Goal: Task Accomplishment & Management: Use online tool/utility

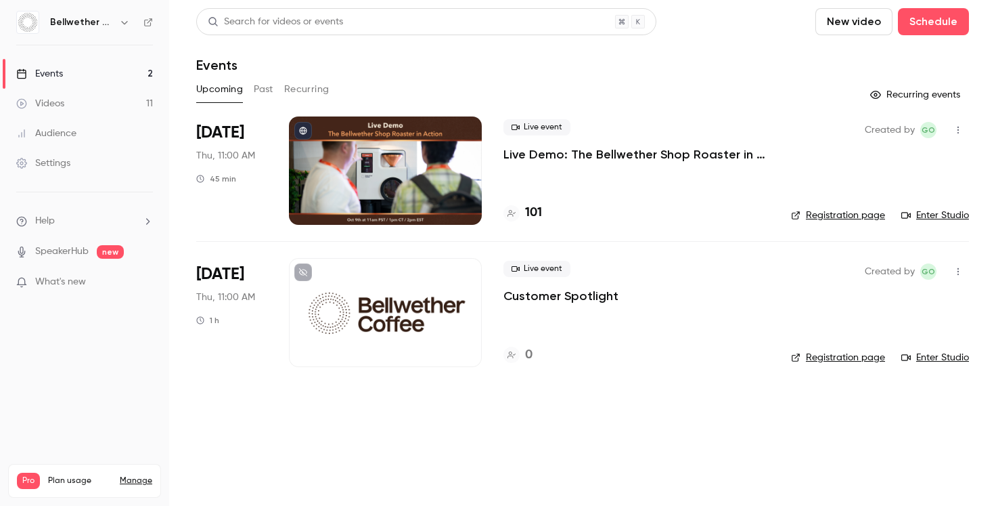
click at [852, 213] on link "Registration page" at bounding box center [838, 215] width 94 height 14
click at [625, 150] on p "Live Demo: The Bellwether Shop Roaster in Action" at bounding box center [637, 154] width 266 height 16
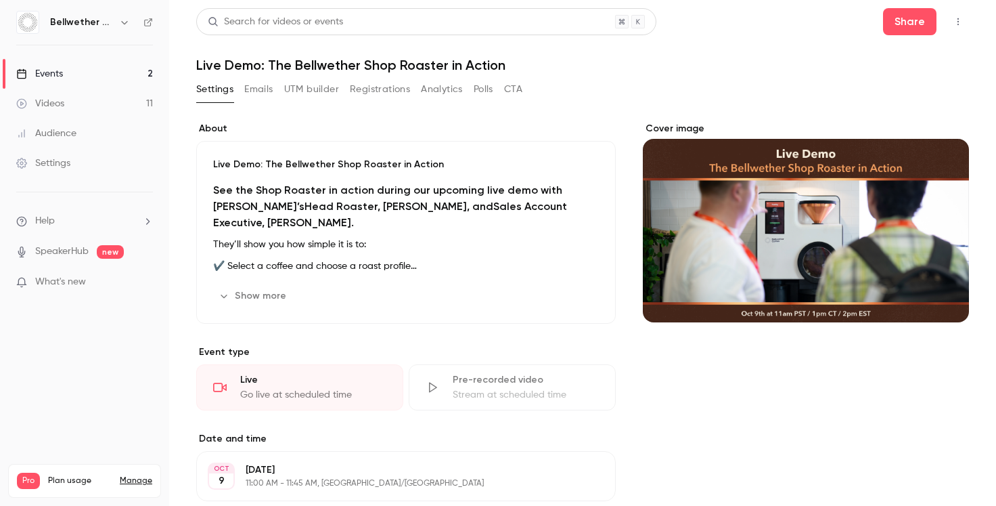
click at [366, 95] on button "Registrations" at bounding box center [380, 90] width 60 height 22
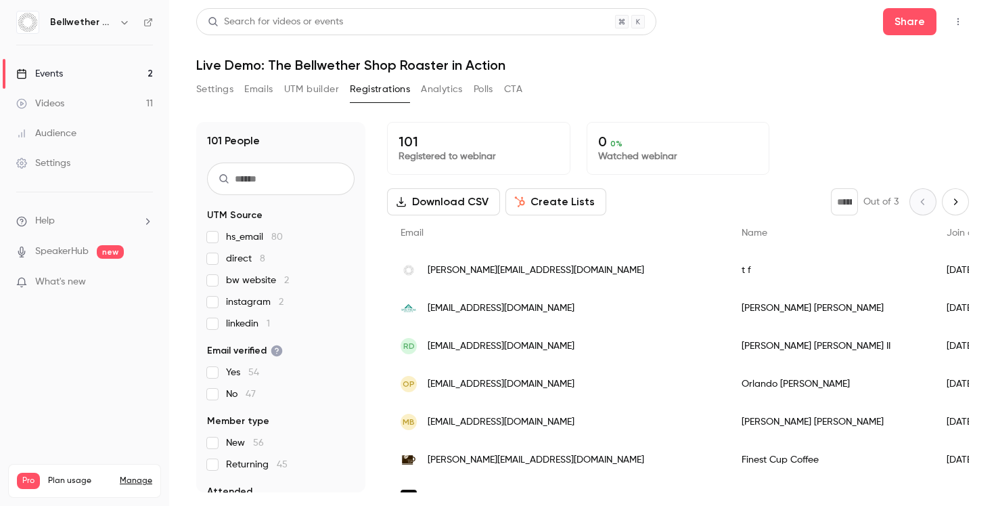
click at [313, 91] on button "UTM builder" at bounding box center [311, 90] width 55 height 22
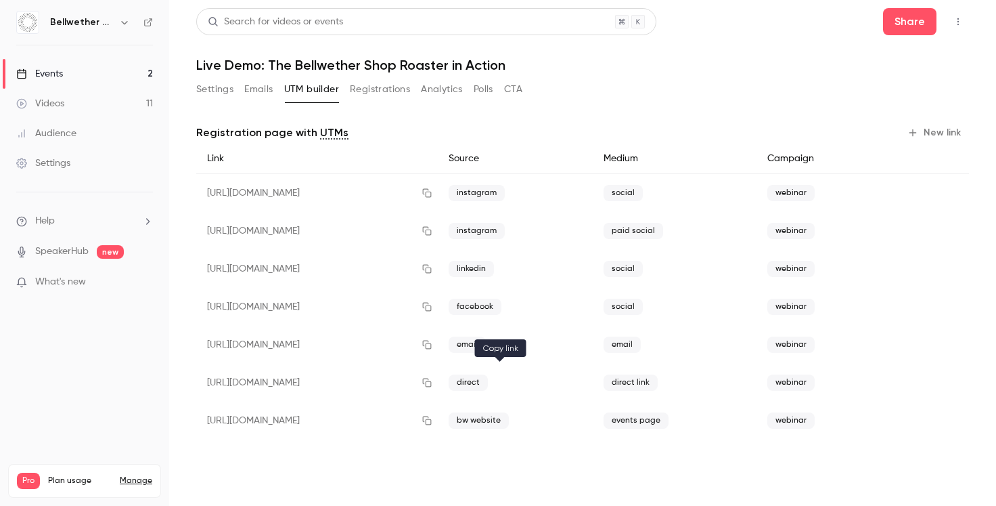
click at [433, 378] on icon "button" at bounding box center [427, 382] width 11 height 9
click at [91, 72] on link "Events 2" at bounding box center [84, 74] width 169 height 30
